Goal: Task Accomplishment & Management: Use online tool/utility

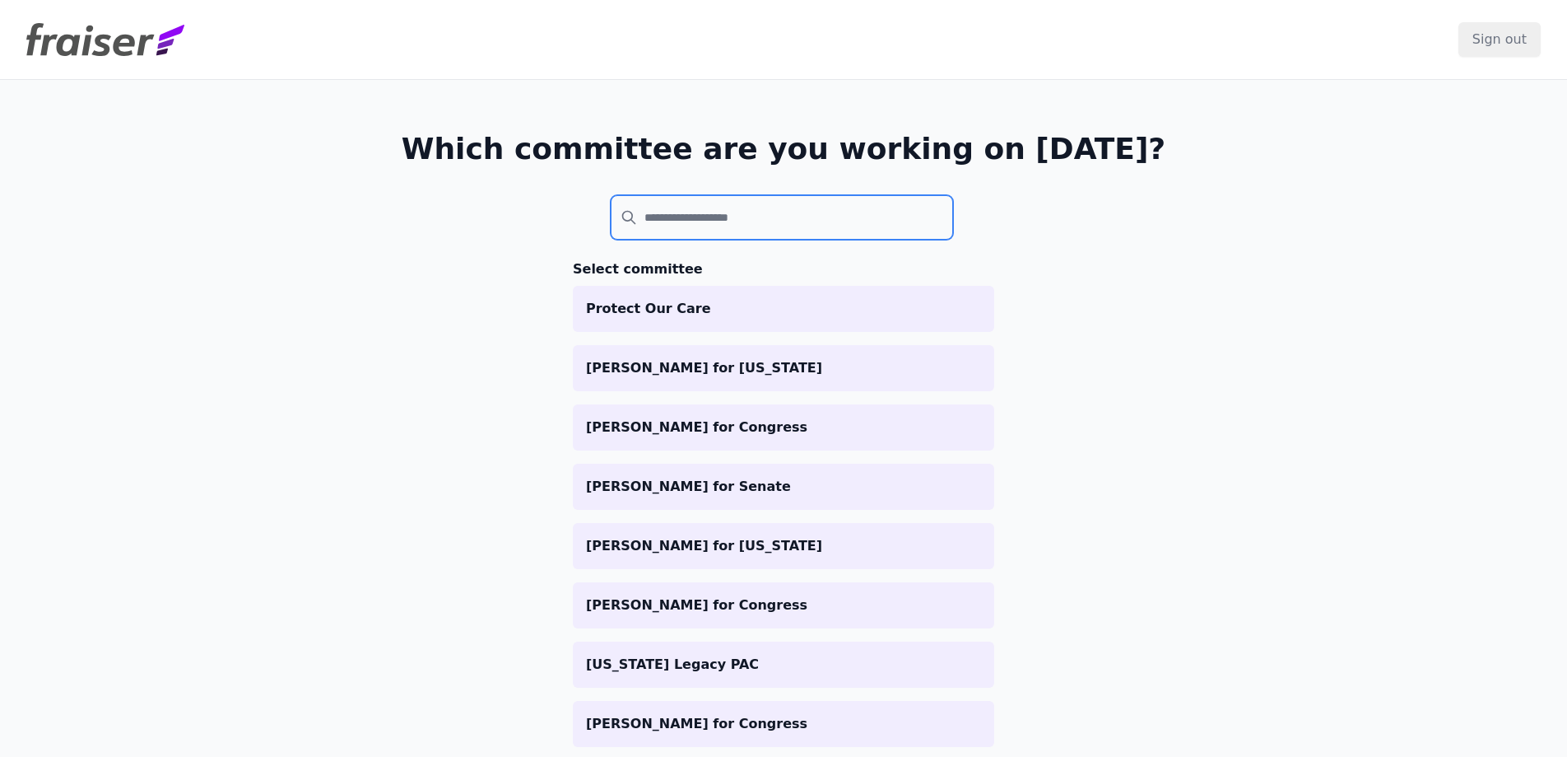
click at [719, 197] on input "search" at bounding box center [782, 217] width 342 height 44
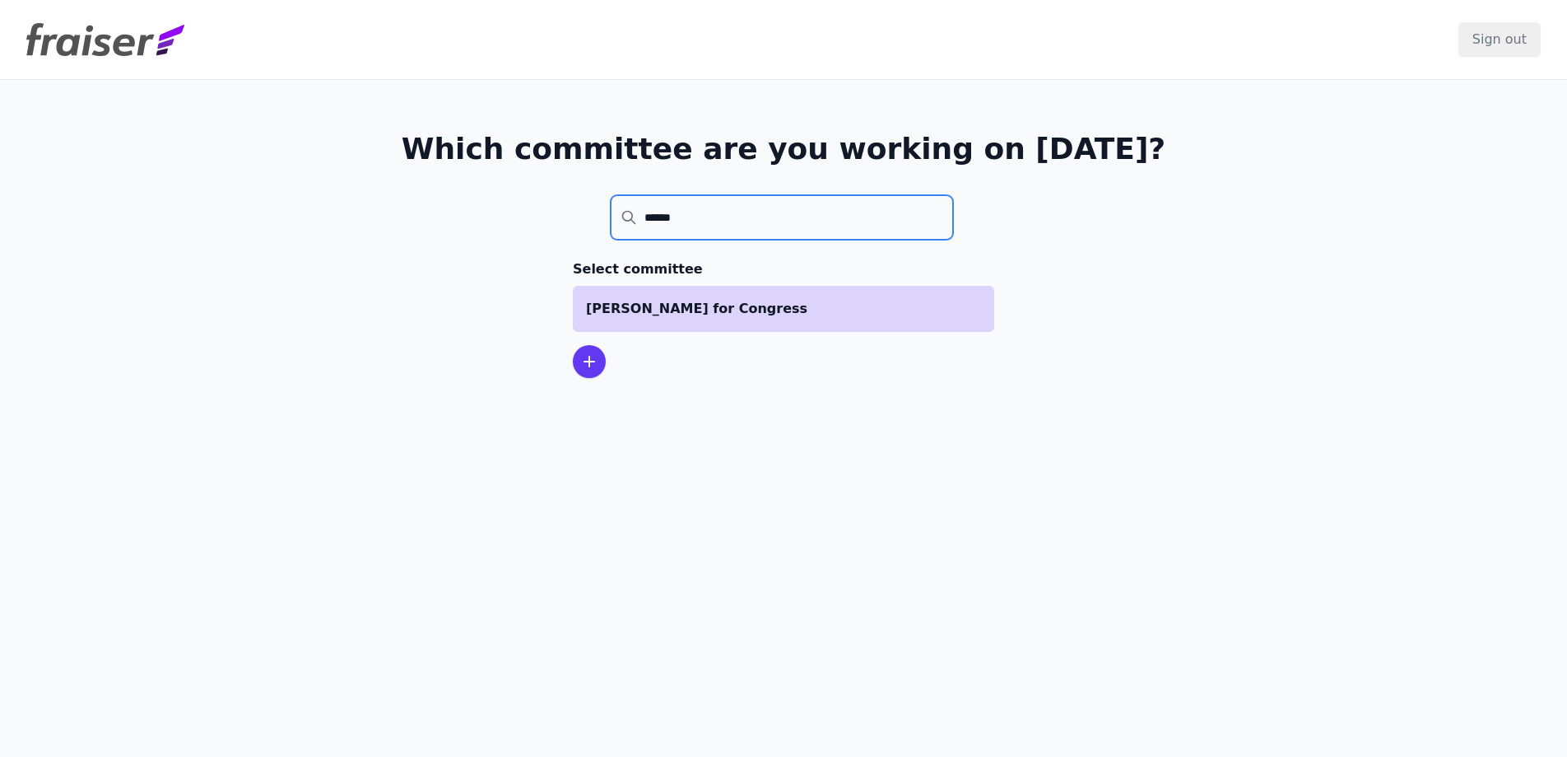
type input "******"
click at [750, 308] on p "Katherine Clark for Congress" at bounding box center [783, 309] width 395 height 20
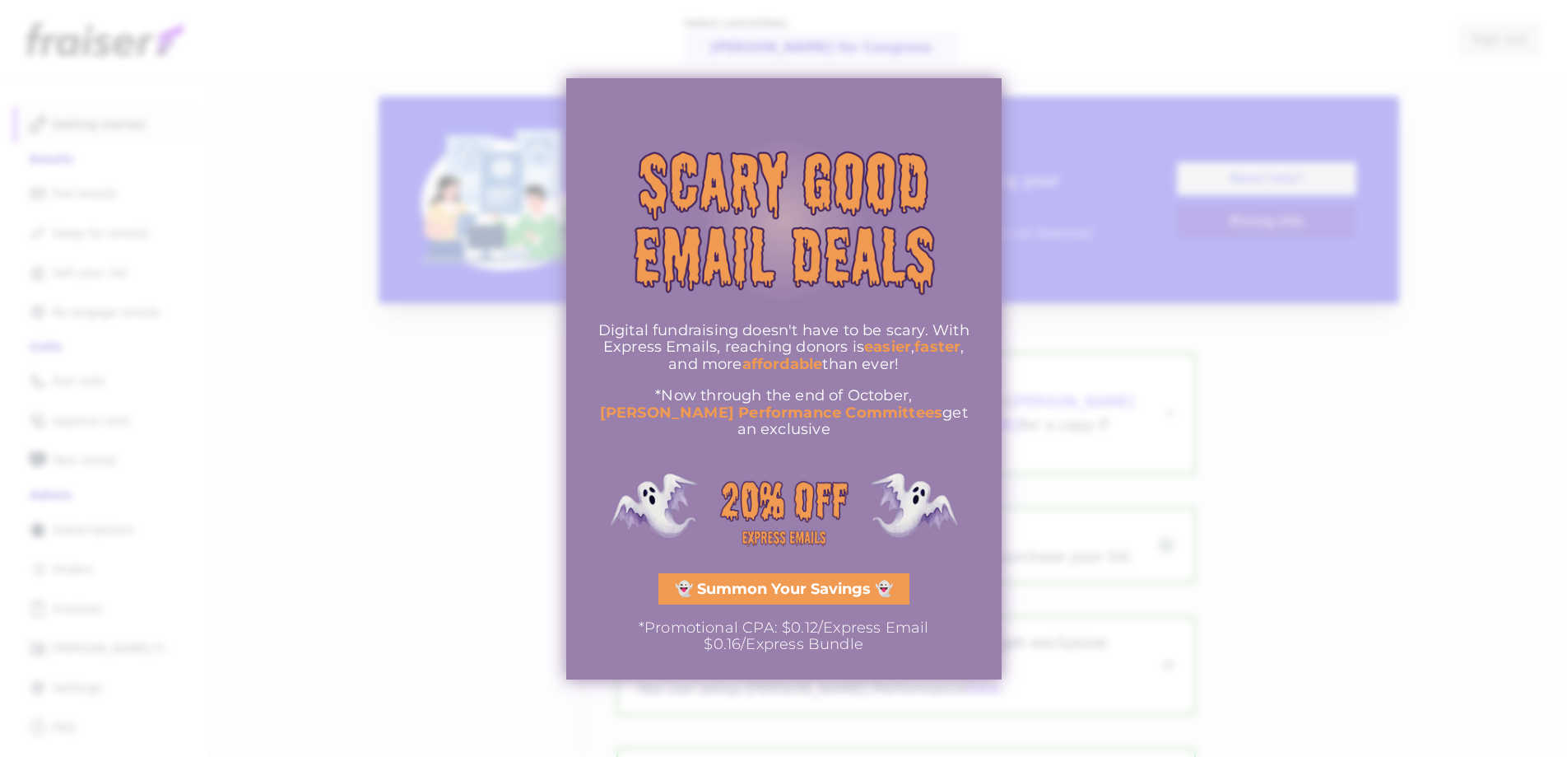
click at [360, 585] on div at bounding box center [783, 378] width 1567 height 757
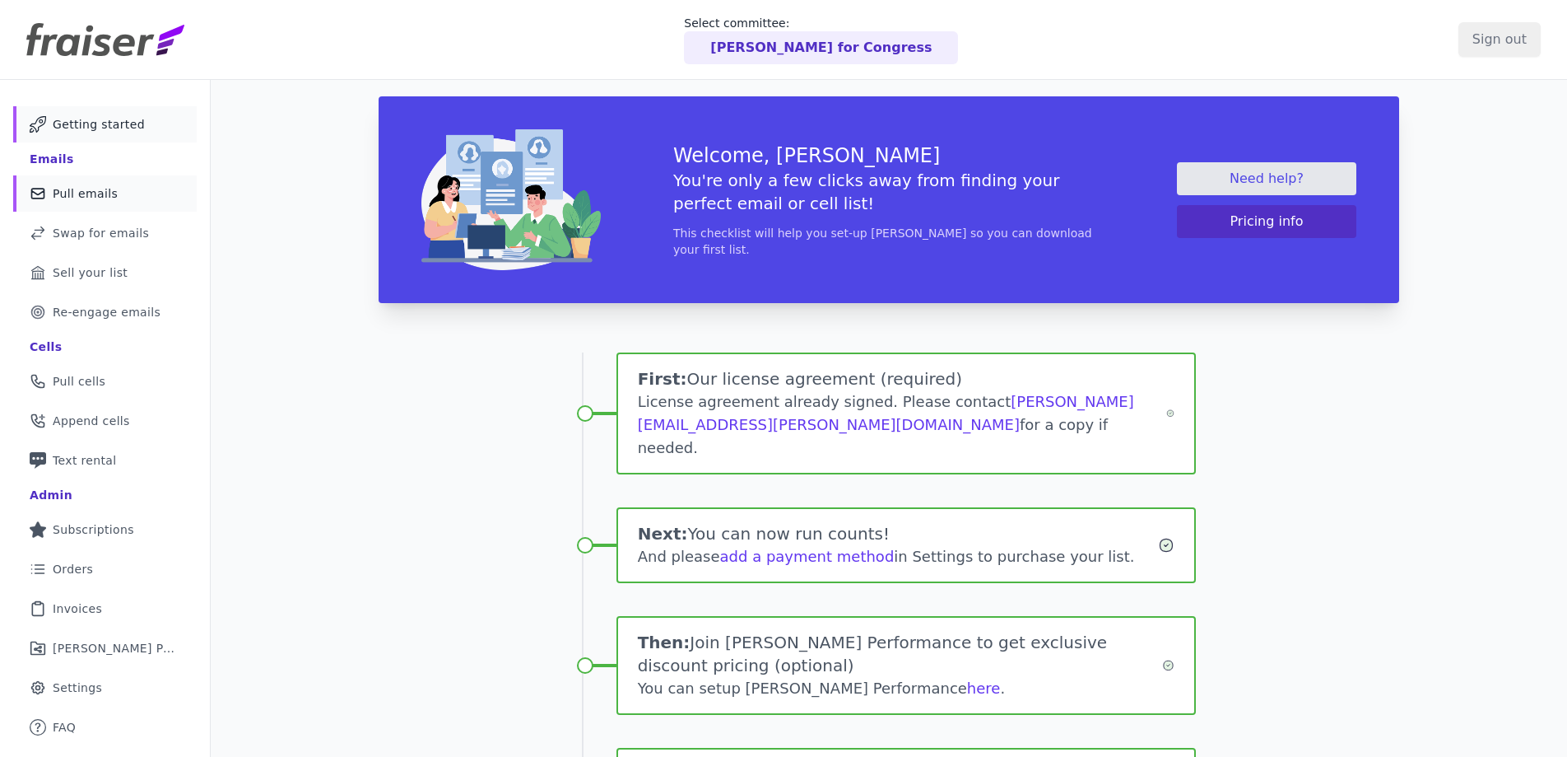
click at [84, 198] on span "Pull emails" at bounding box center [85, 193] width 65 height 16
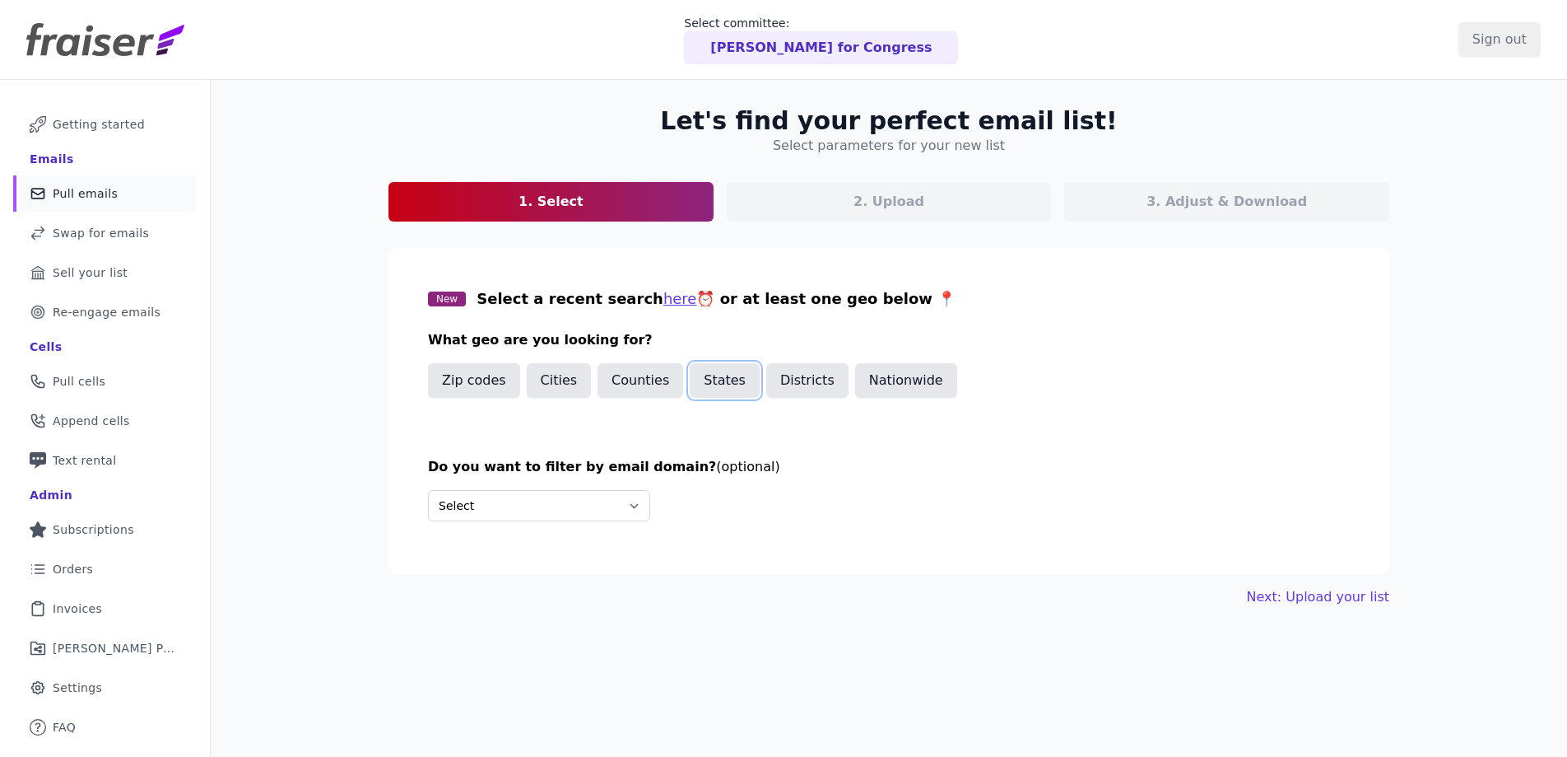
click at [724, 379] on button "States" at bounding box center [725, 380] width 70 height 35
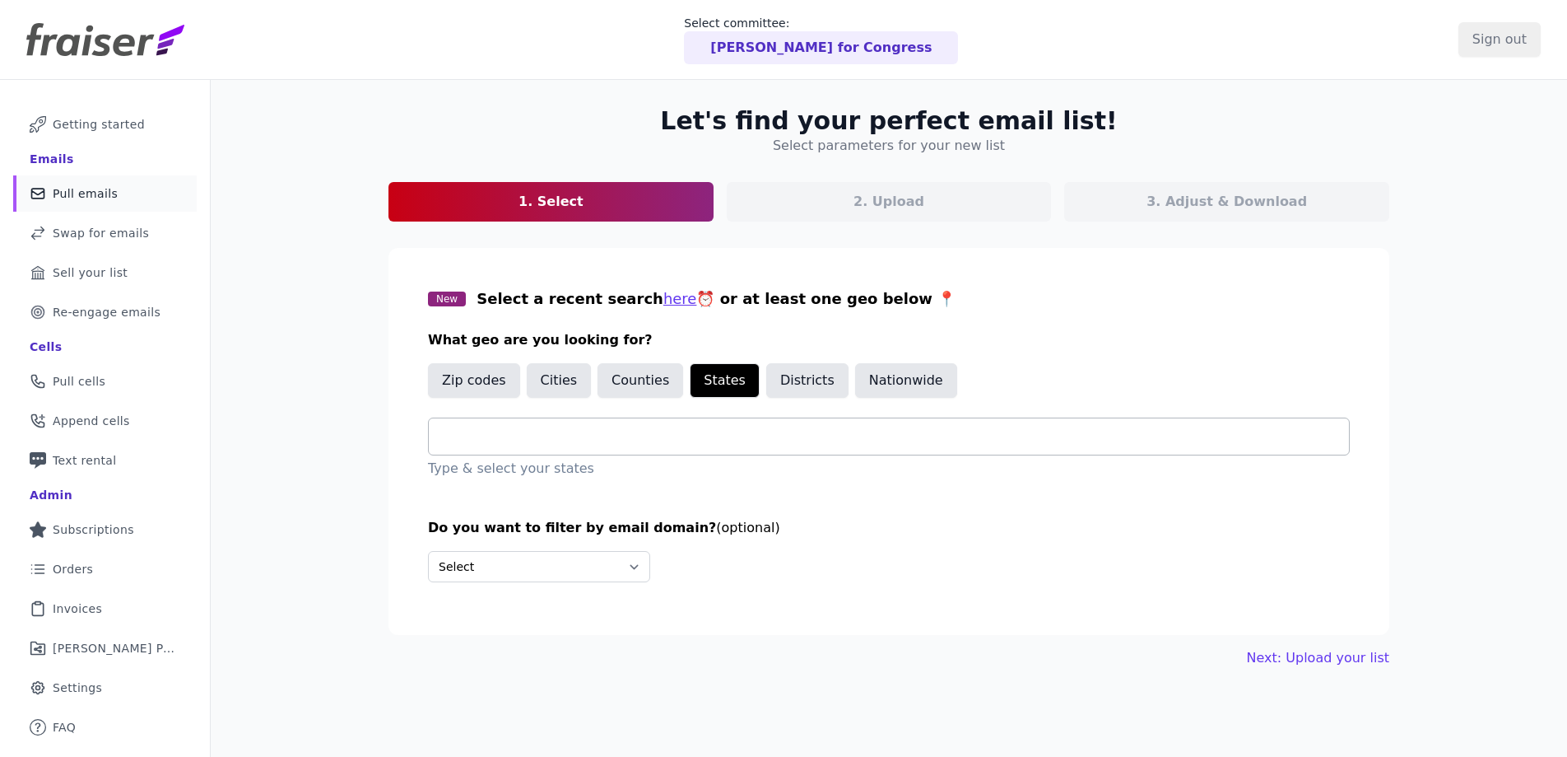
click at [614, 436] on input "text" at bounding box center [895, 436] width 907 height 20
type input "*"
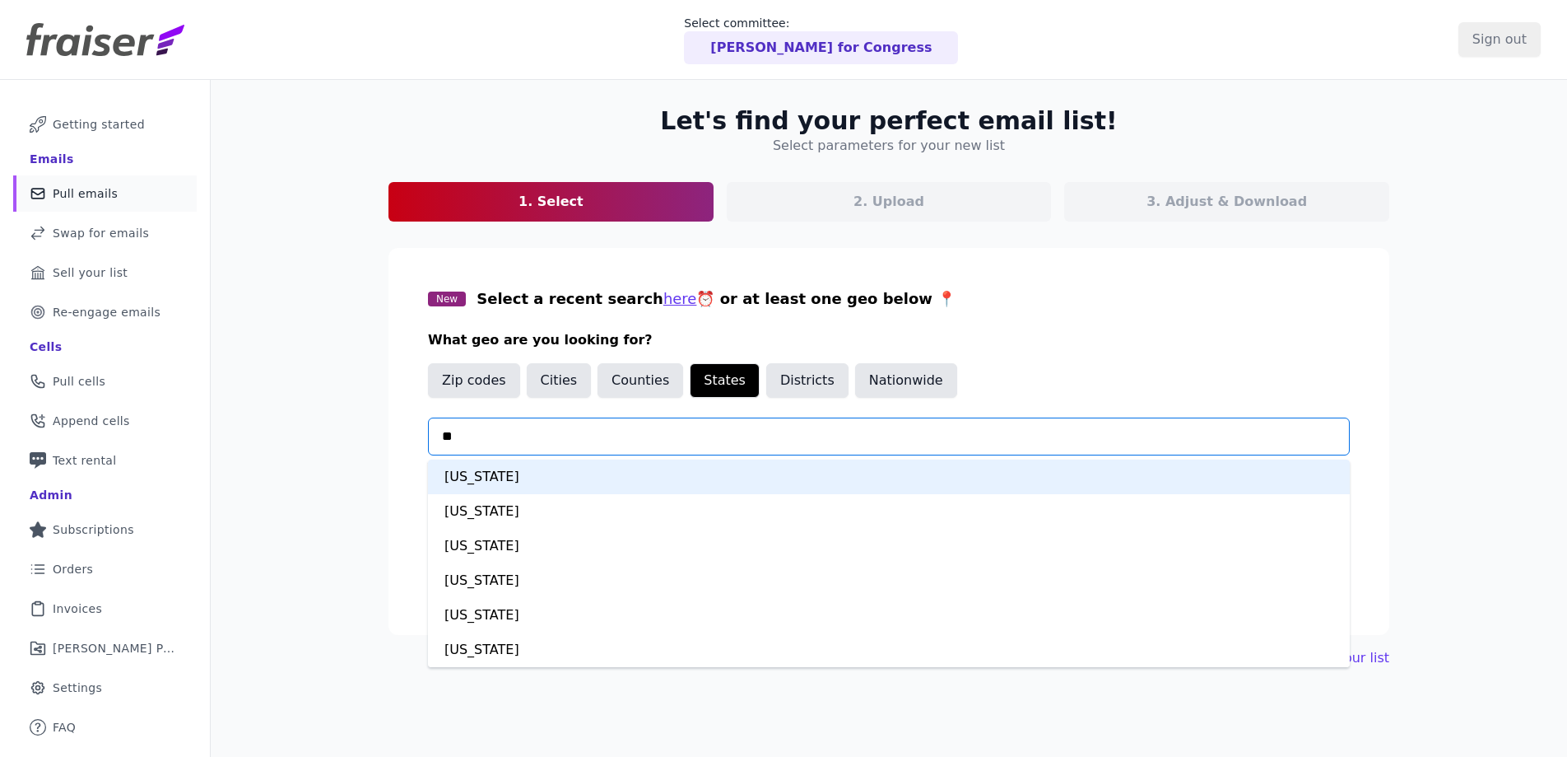
type input "***"
click at [618, 479] on div "[US_STATE]" at bounding box center [889, 476] width 922 height 35
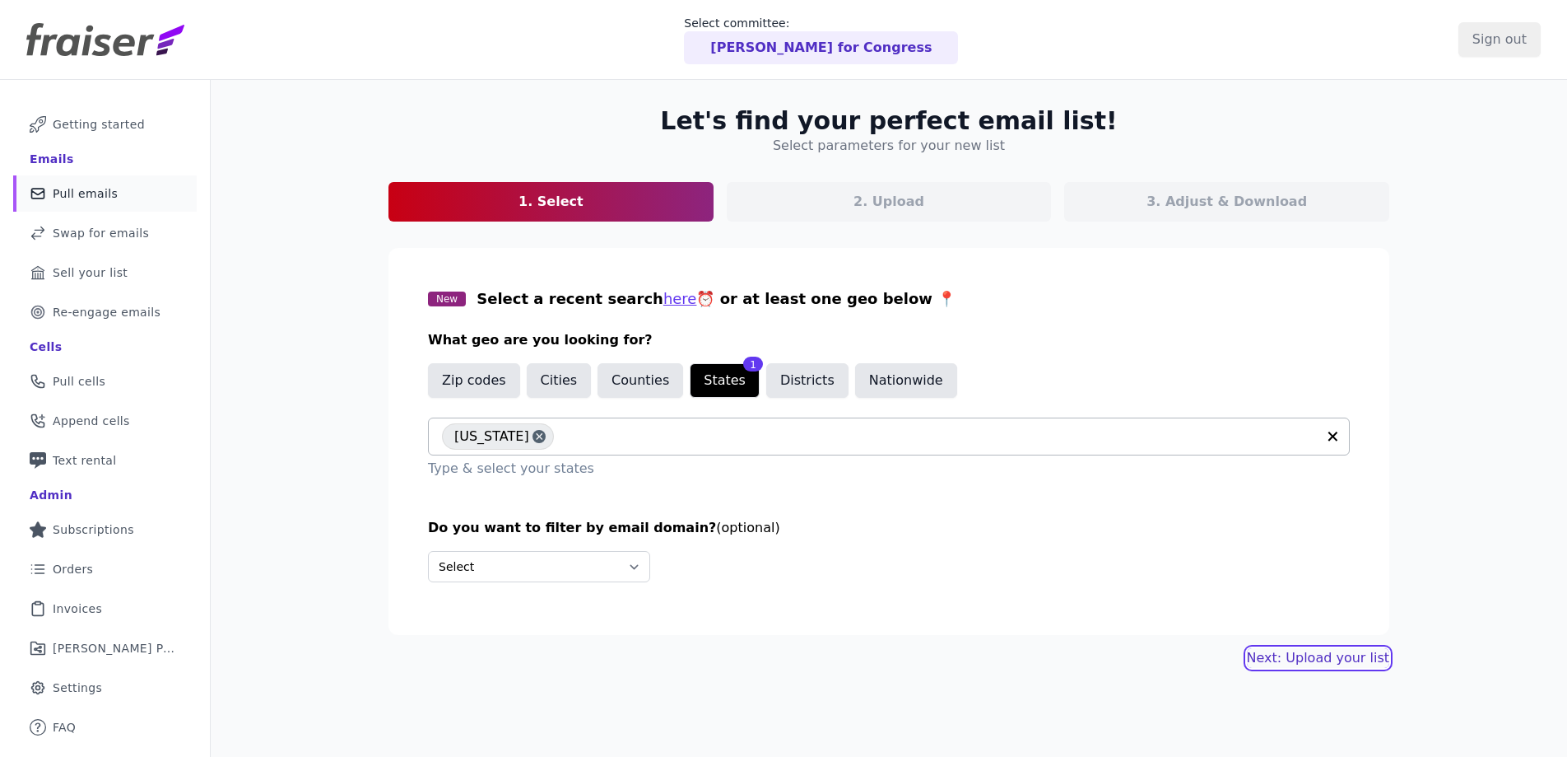
click at [1334, 664] on link "Next: Upload your list" at bounding box center [1318, 658] width 142 height 20
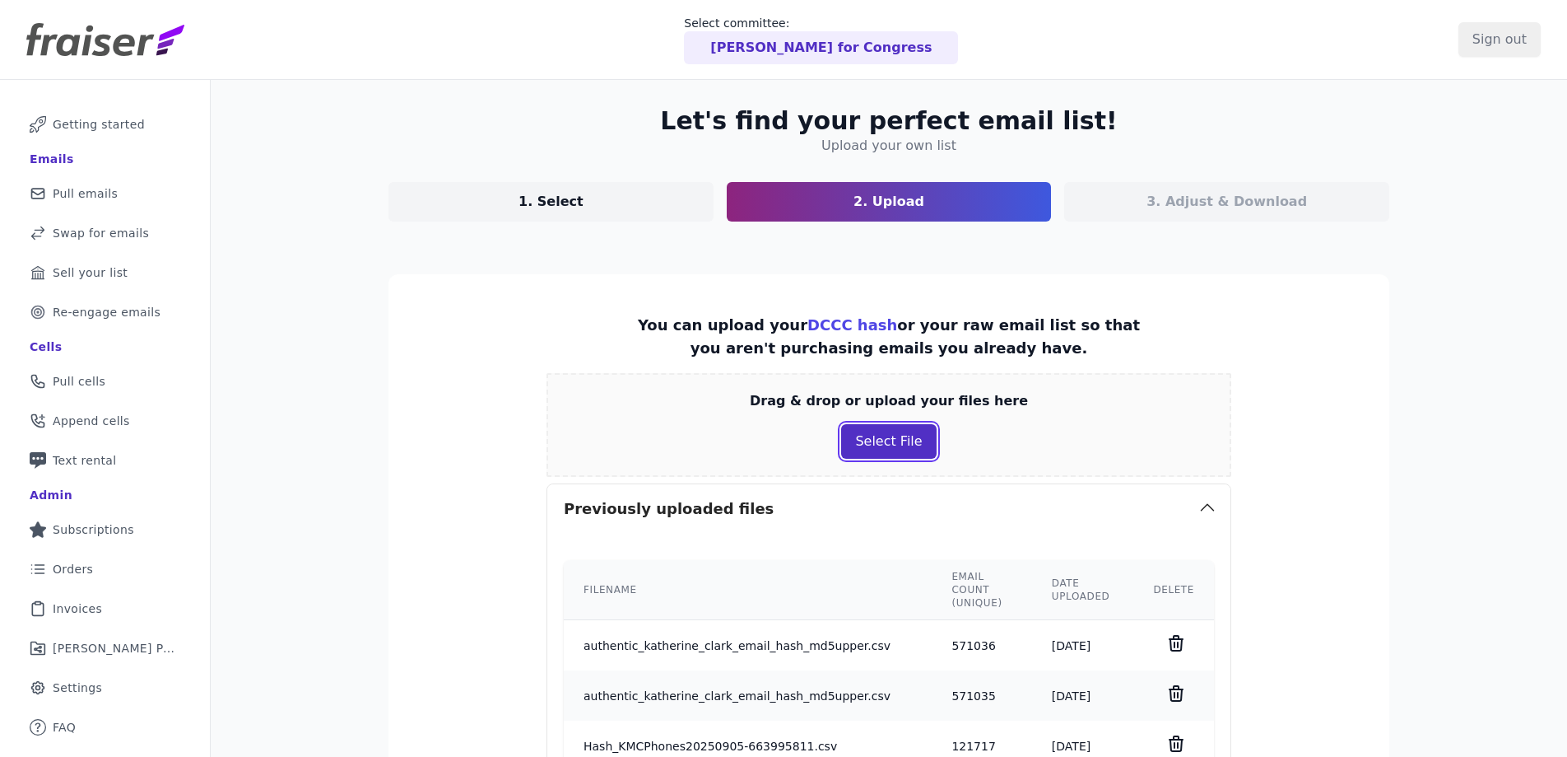
click at [916, 450] on button "Select File" at bounding box center [888, 441] width 95 height 35
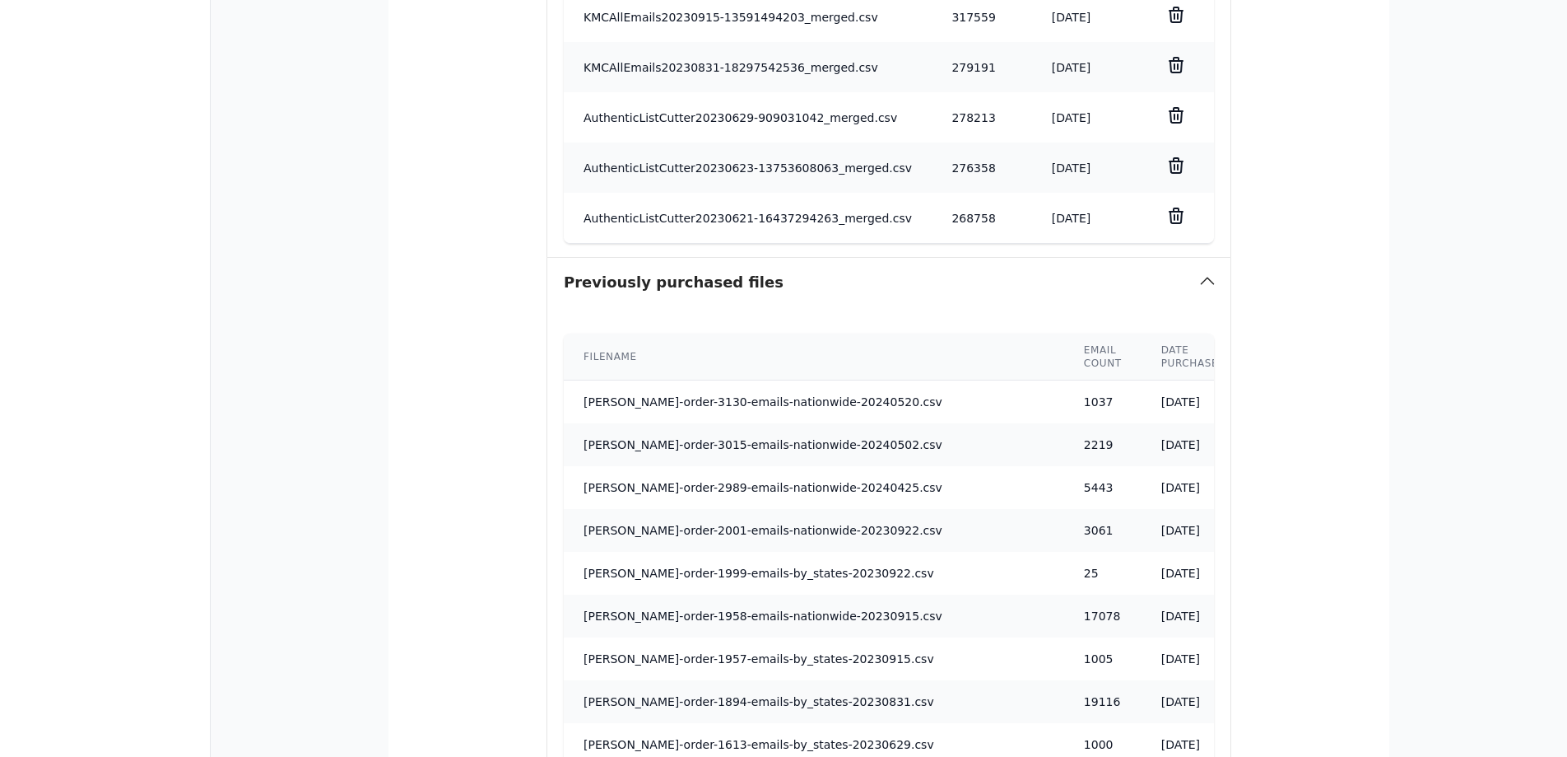
scroll to position [1889, 0]
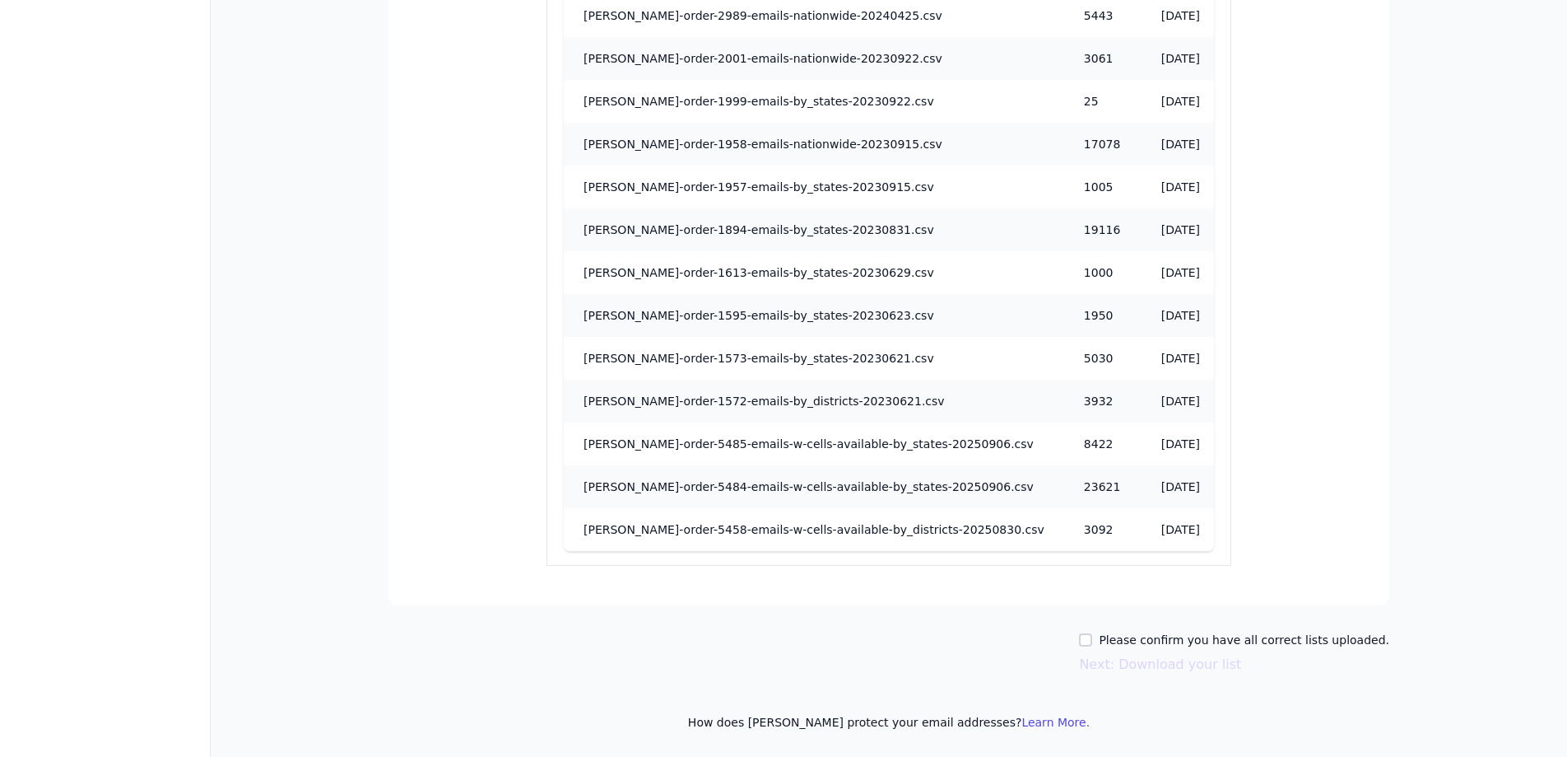
click at [1111, 639] on div "Please confirm you have all correct lists uploaded." at bounding box center [1234, 639] width 310 height 16
click at [1092, 639] on input "Please confirm you have all correct lists uploaded." at bounding box center [1085, 639] width 13 height 13
checkbox input "true"
click at [1123, 660] on button "Next: Download your list" at bounding box center [1160, 664] width 162 height 20
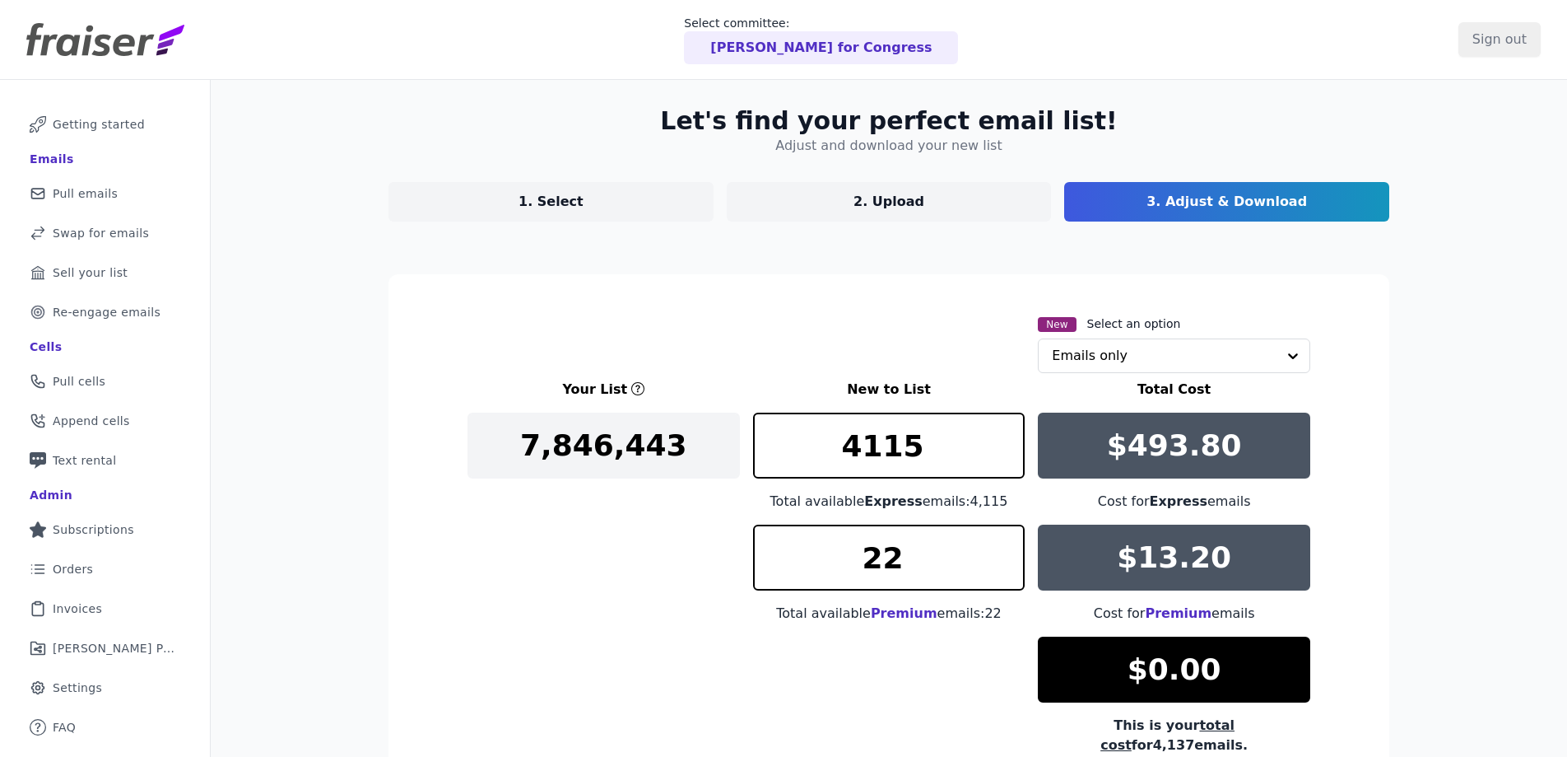
click at [533, 211] on p "1. Select" at bounding box center [551, 202] width 65 height 20
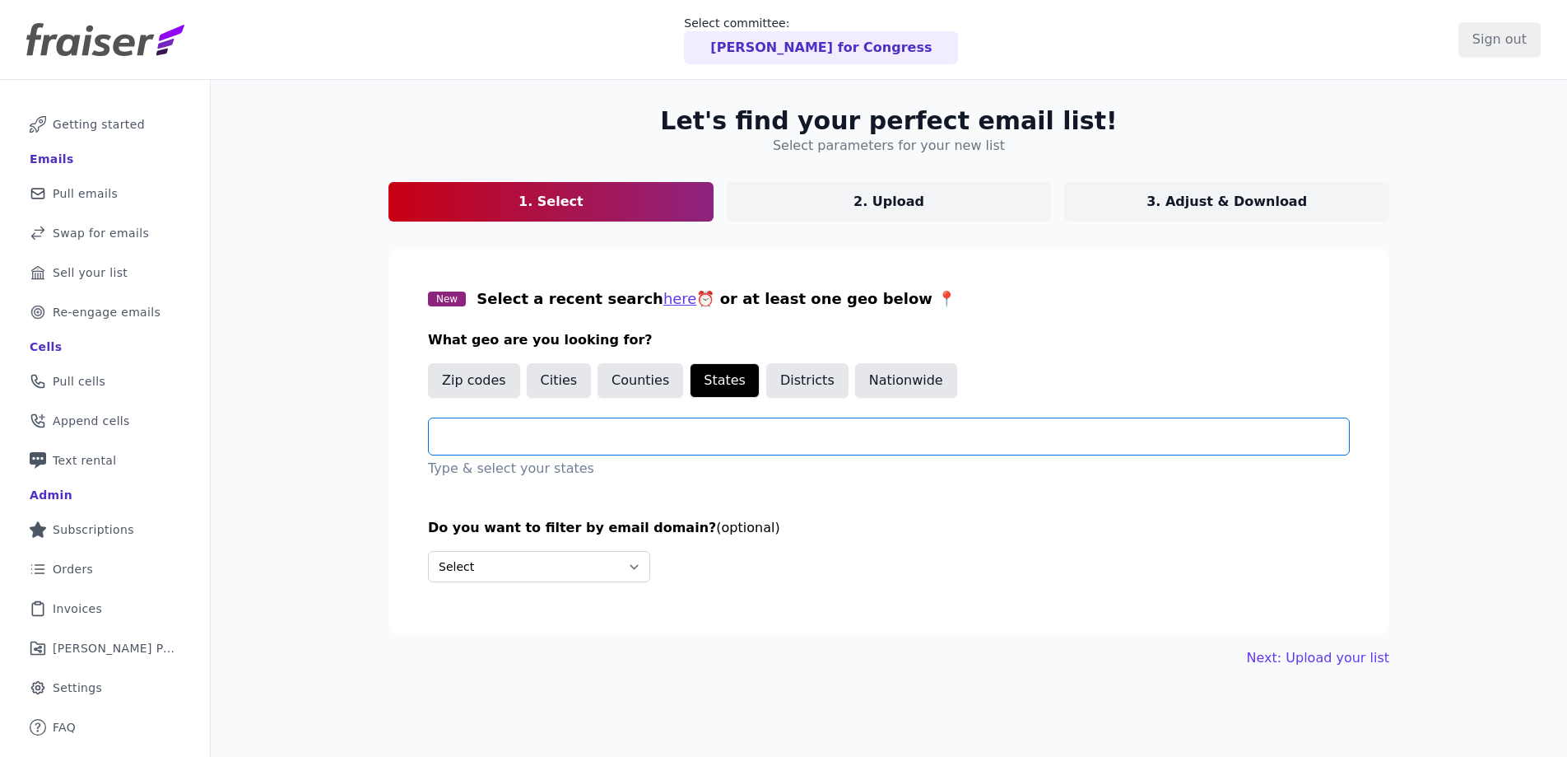
click at [562, 435] on input "text" at bounding box center [895, 436] width 907 height 20
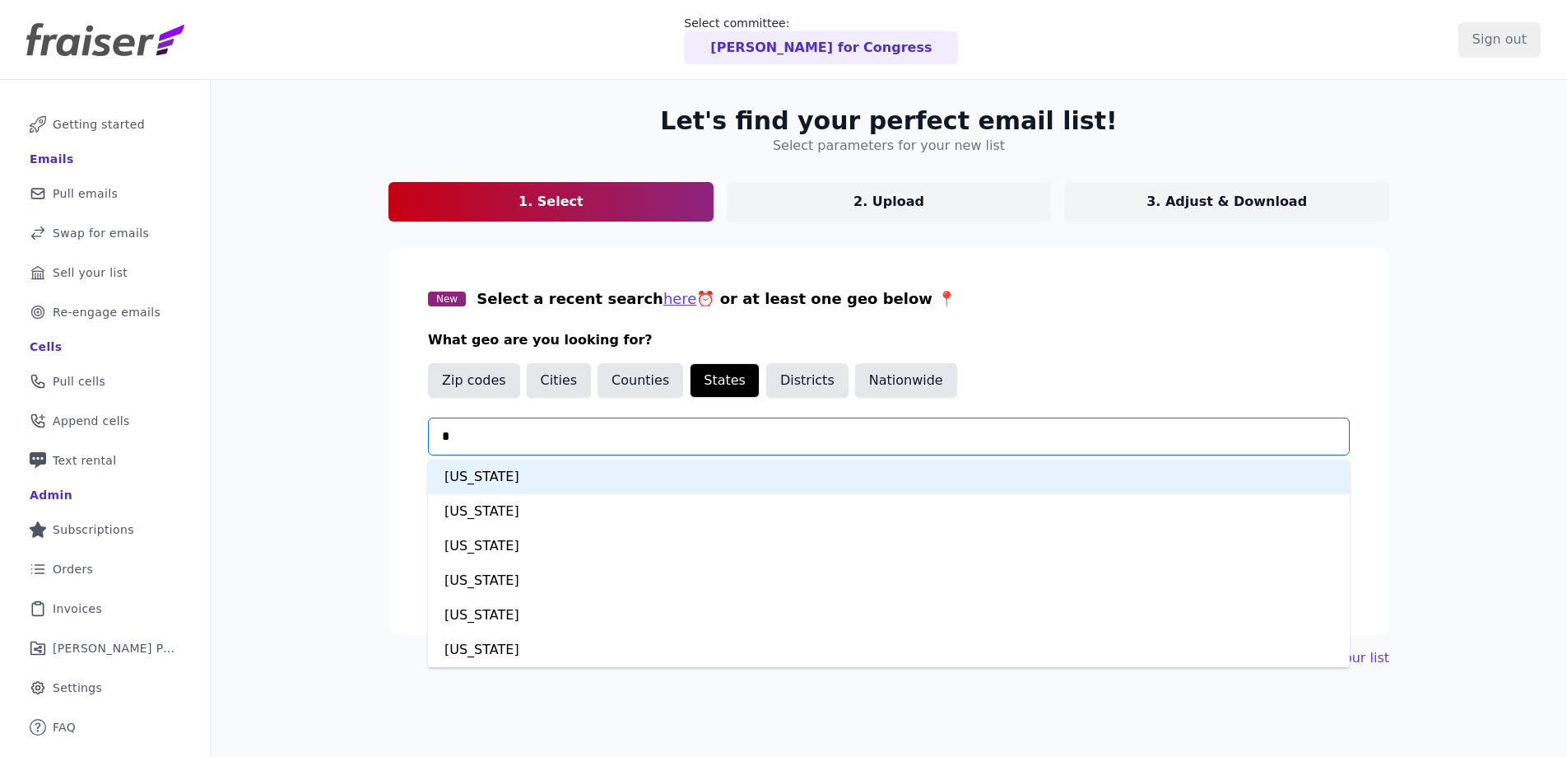
type input "**"
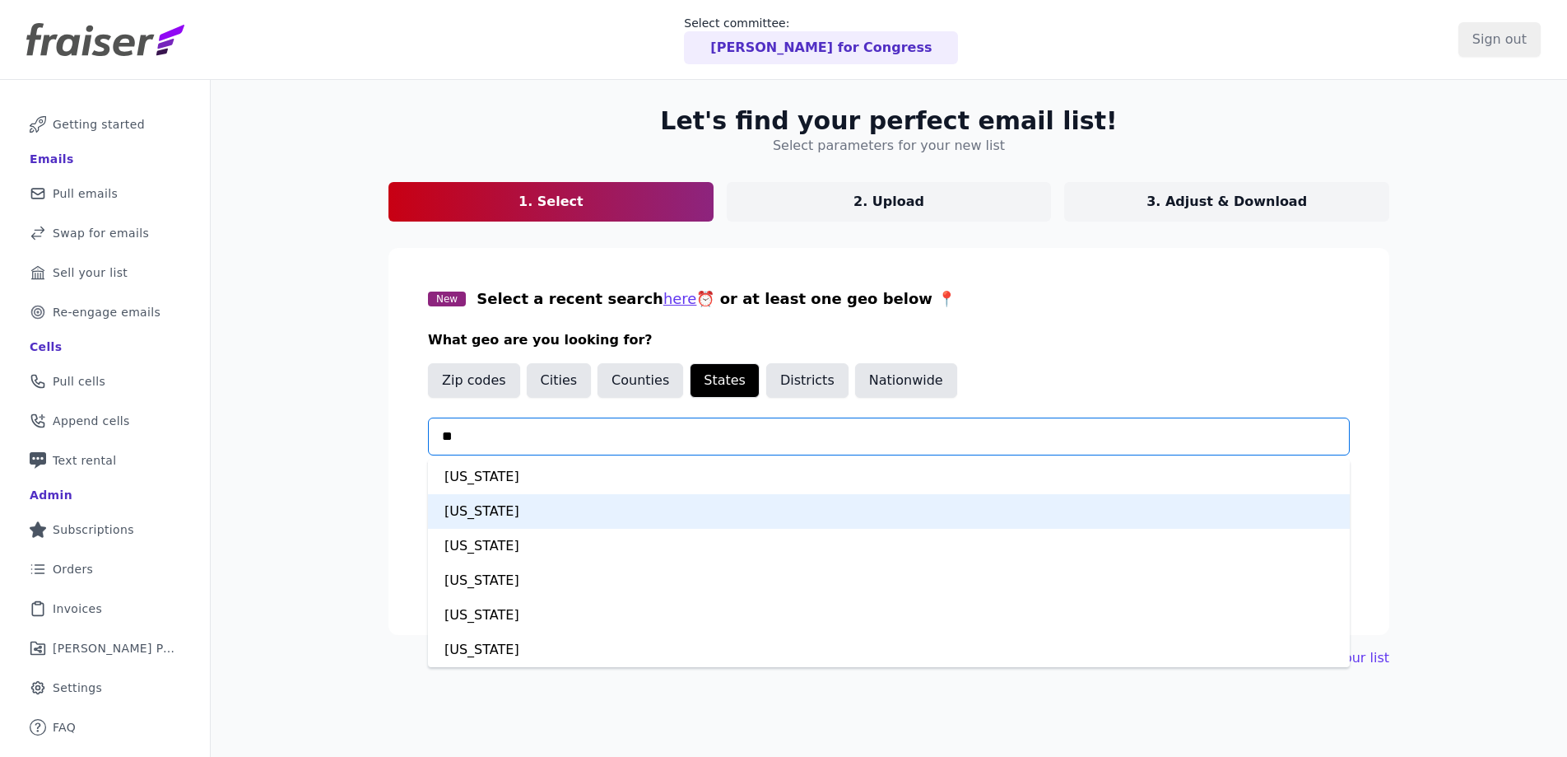
click at [520, 509] on div "[US_STATE]" at bounding box center [889, 511] width 922 height 35
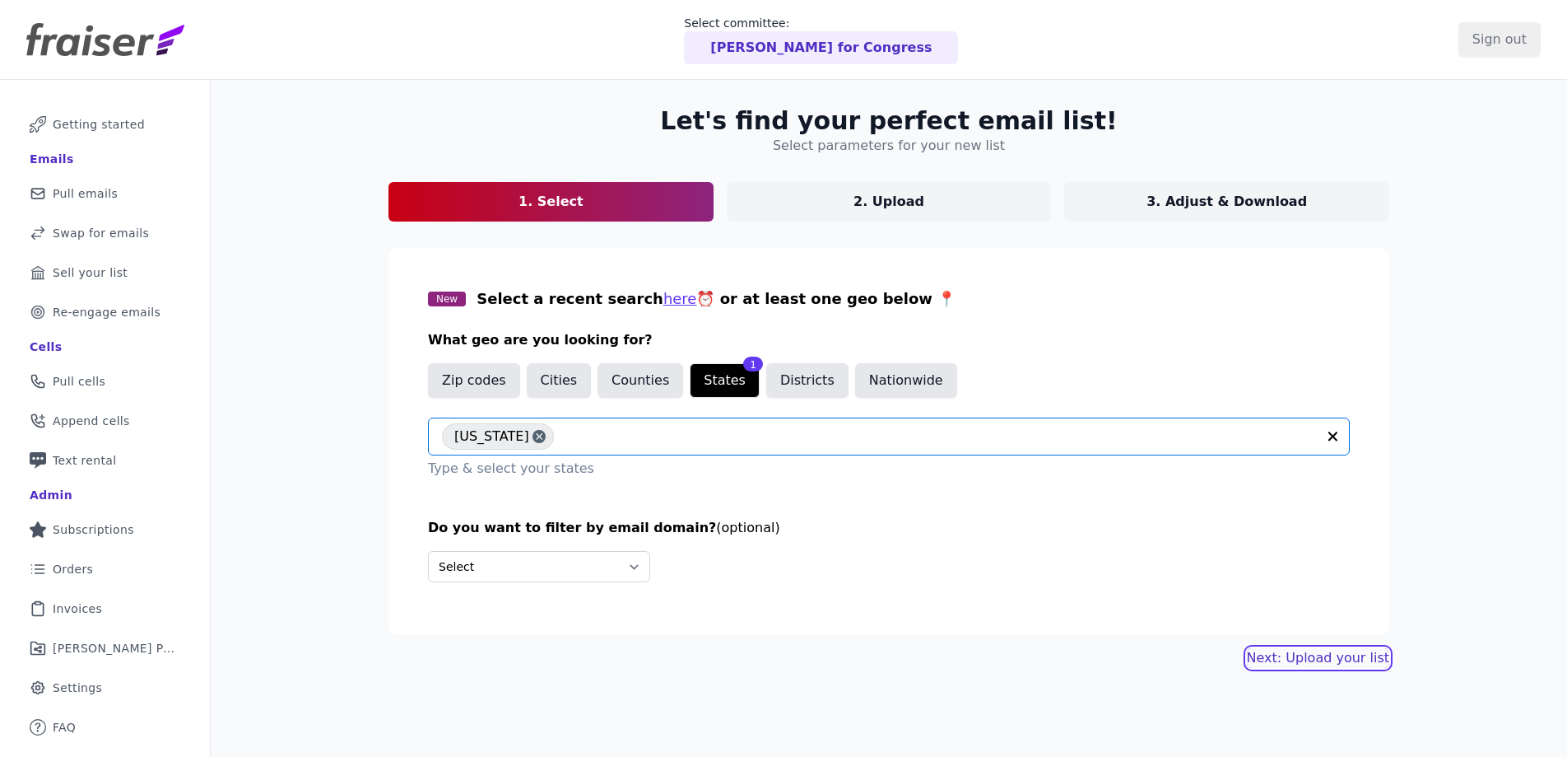
click at [1279, 656] on link "Next: Upload your list" at bounding box center [1318, 658] width 142 height 20
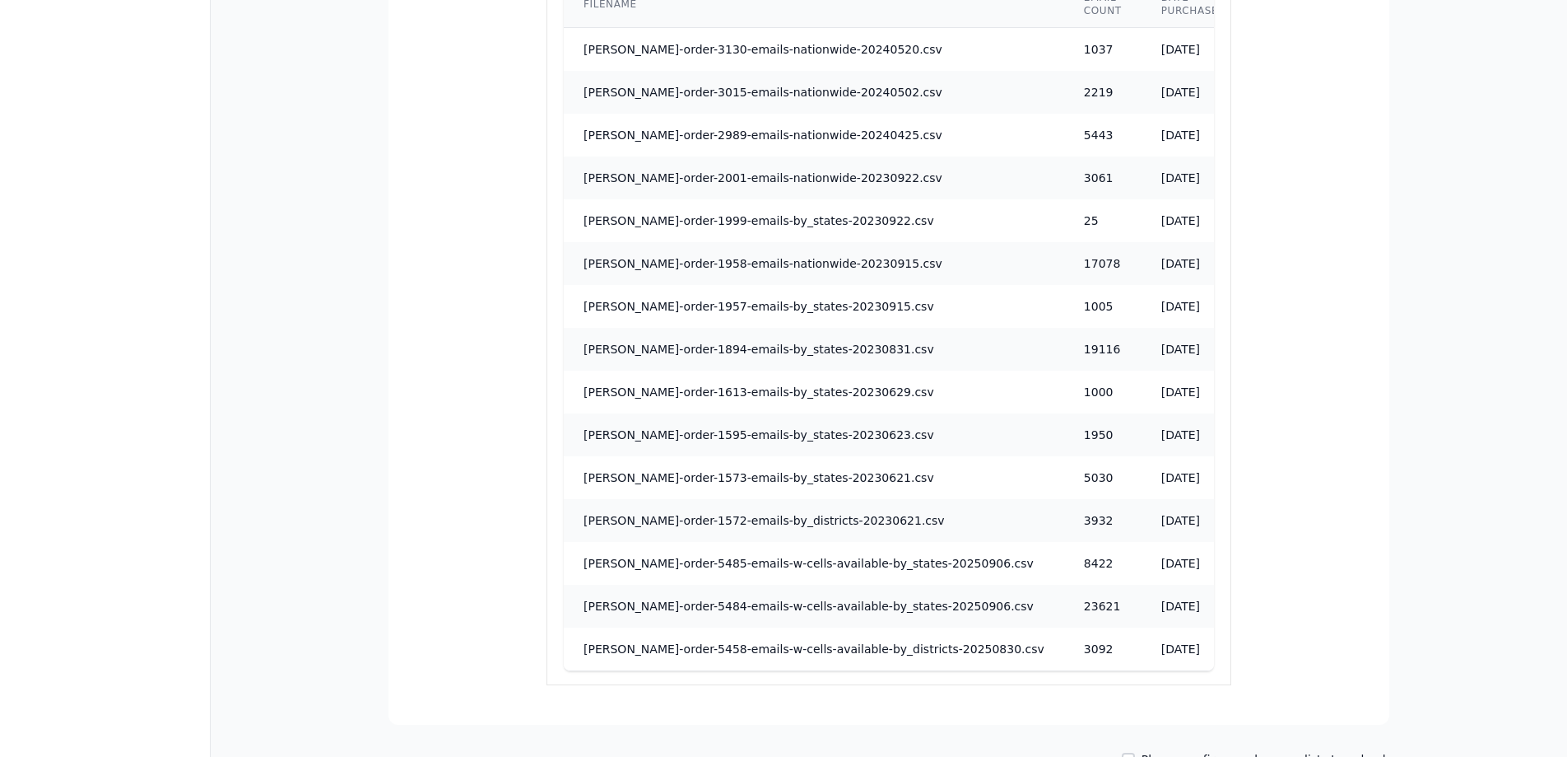
scroll to position [1939, 0]
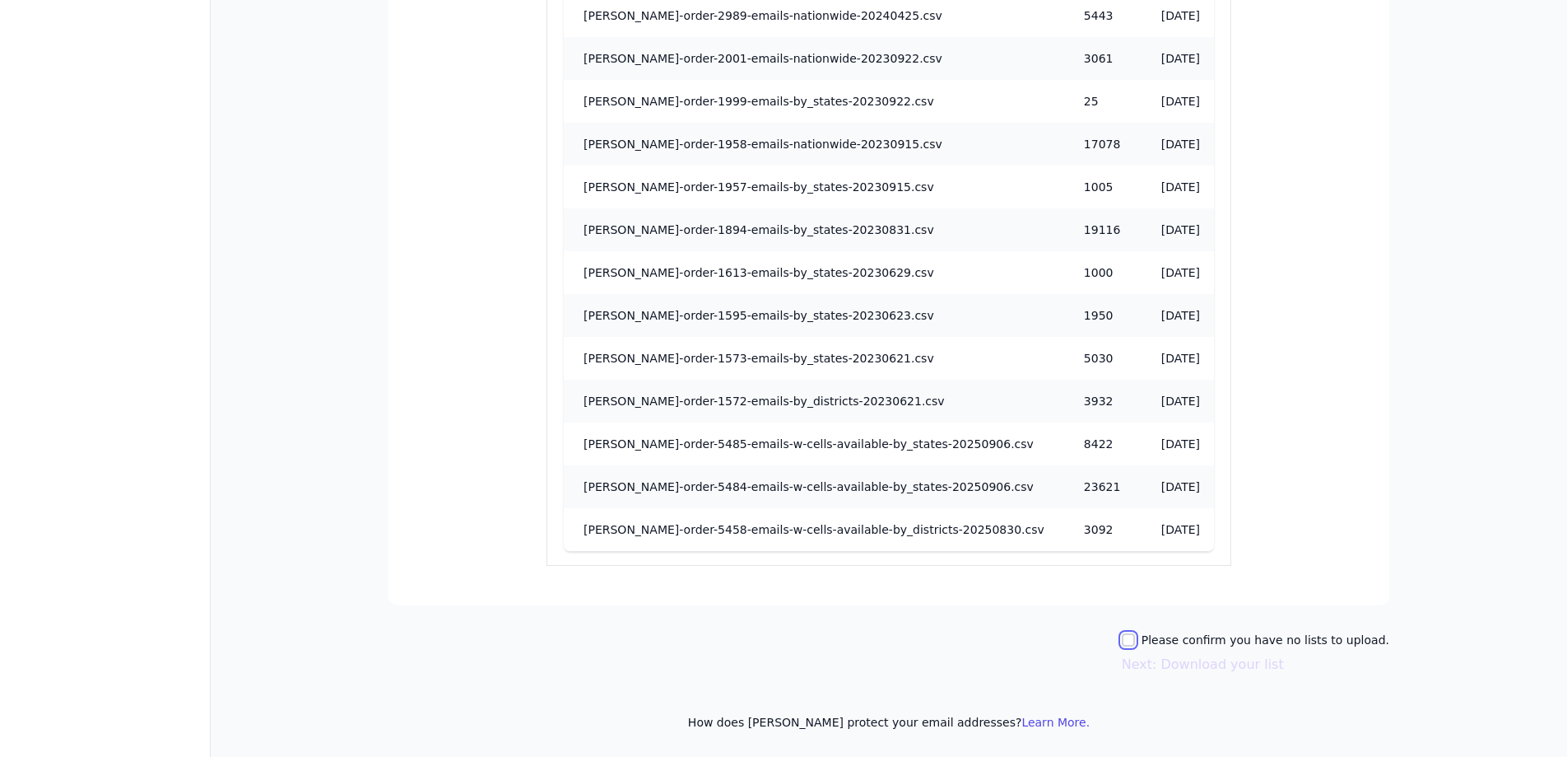
click at [1135, 645] on input "Please confirm you have no lists to upload." at bounding box center [1128, 639] width 13 height 13
checkbox input "true"
click at [1165, 663] on button "Next: Download your list" at bounding box center [1203, 664] width 162 height 20
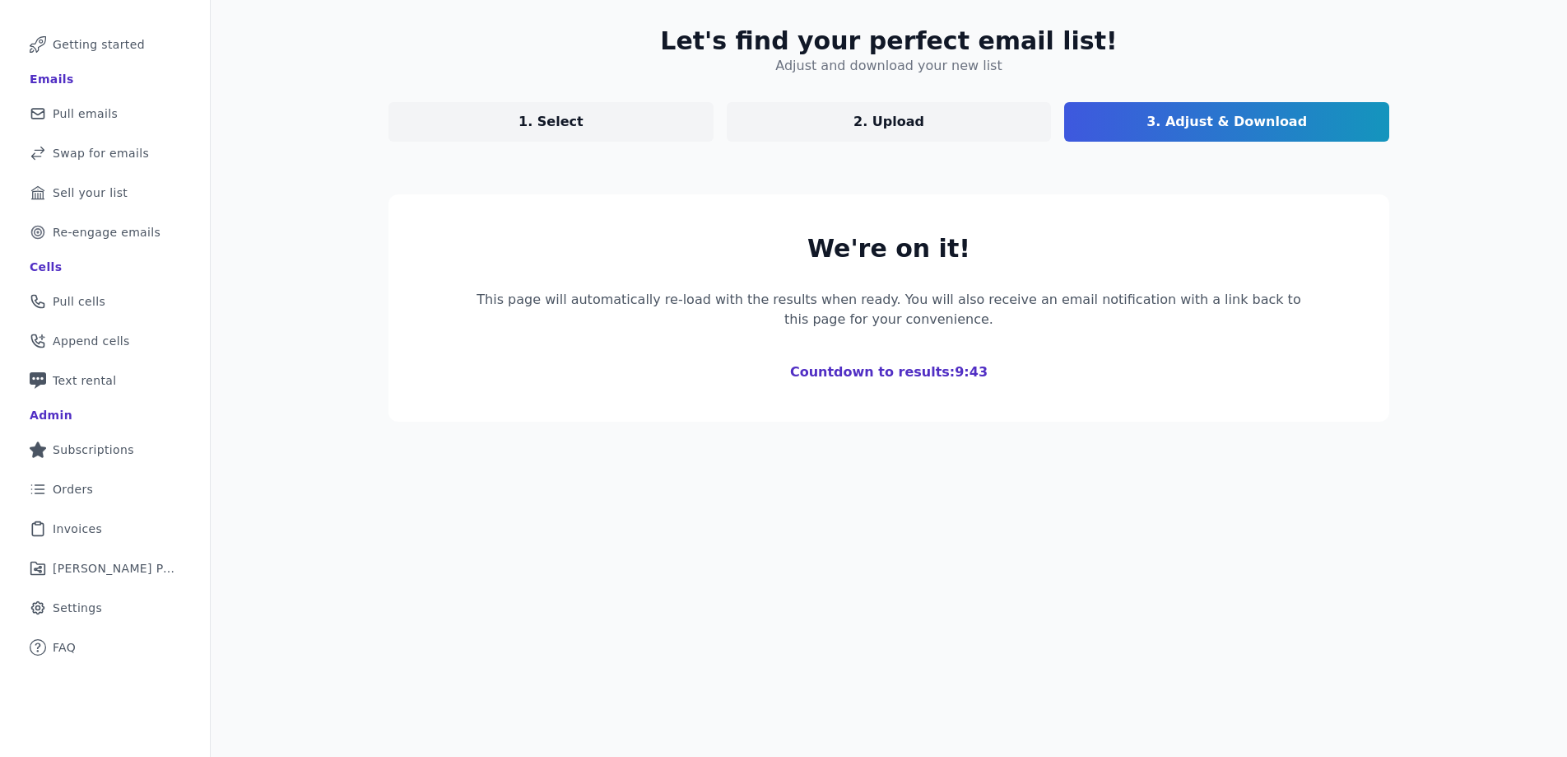
scroll to position [189, 0]
